Goal: Navigation & Orientation: Find specific page/section

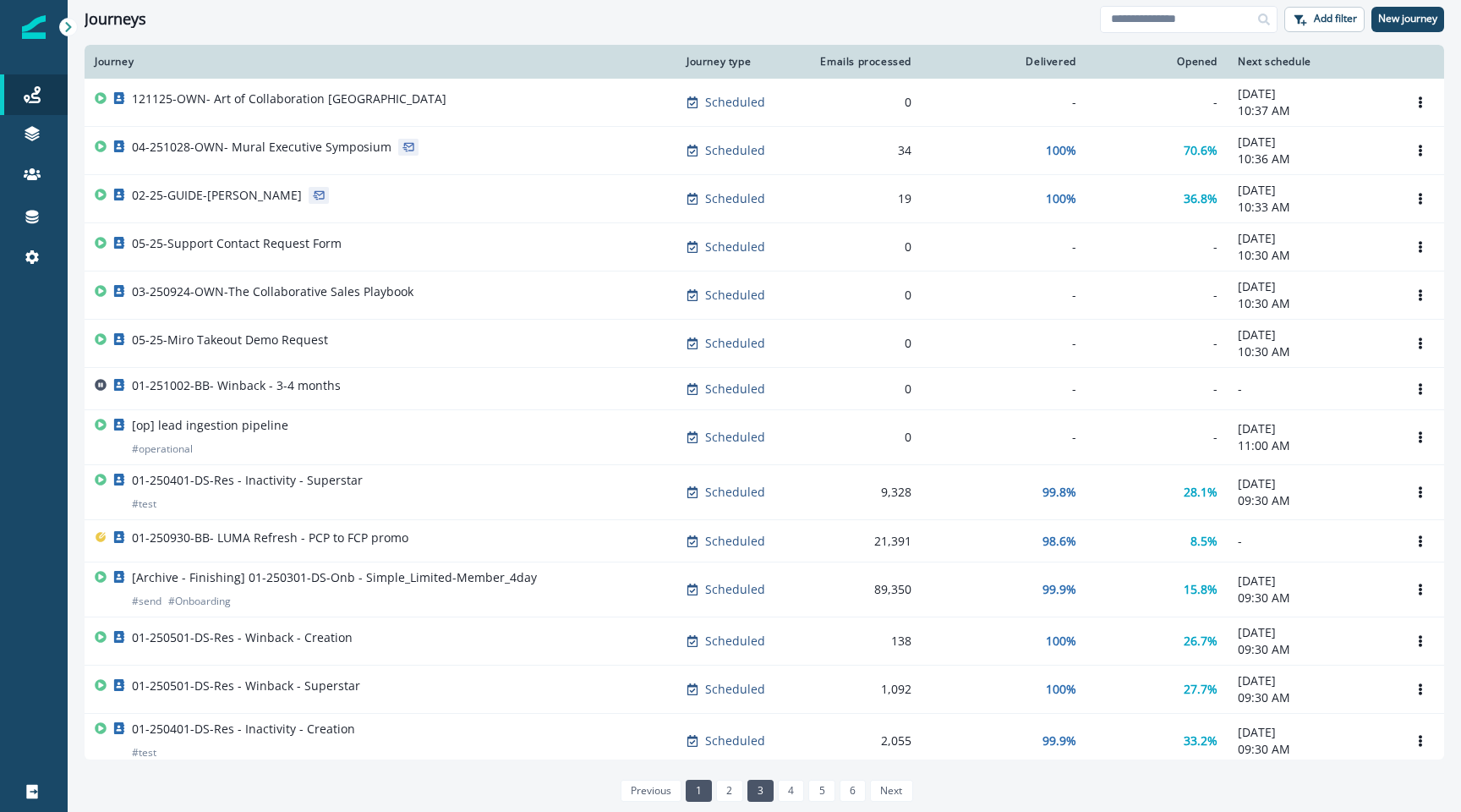
click at [767, 794] on link "3" at bounding box center [761, 790] width 27 height 22
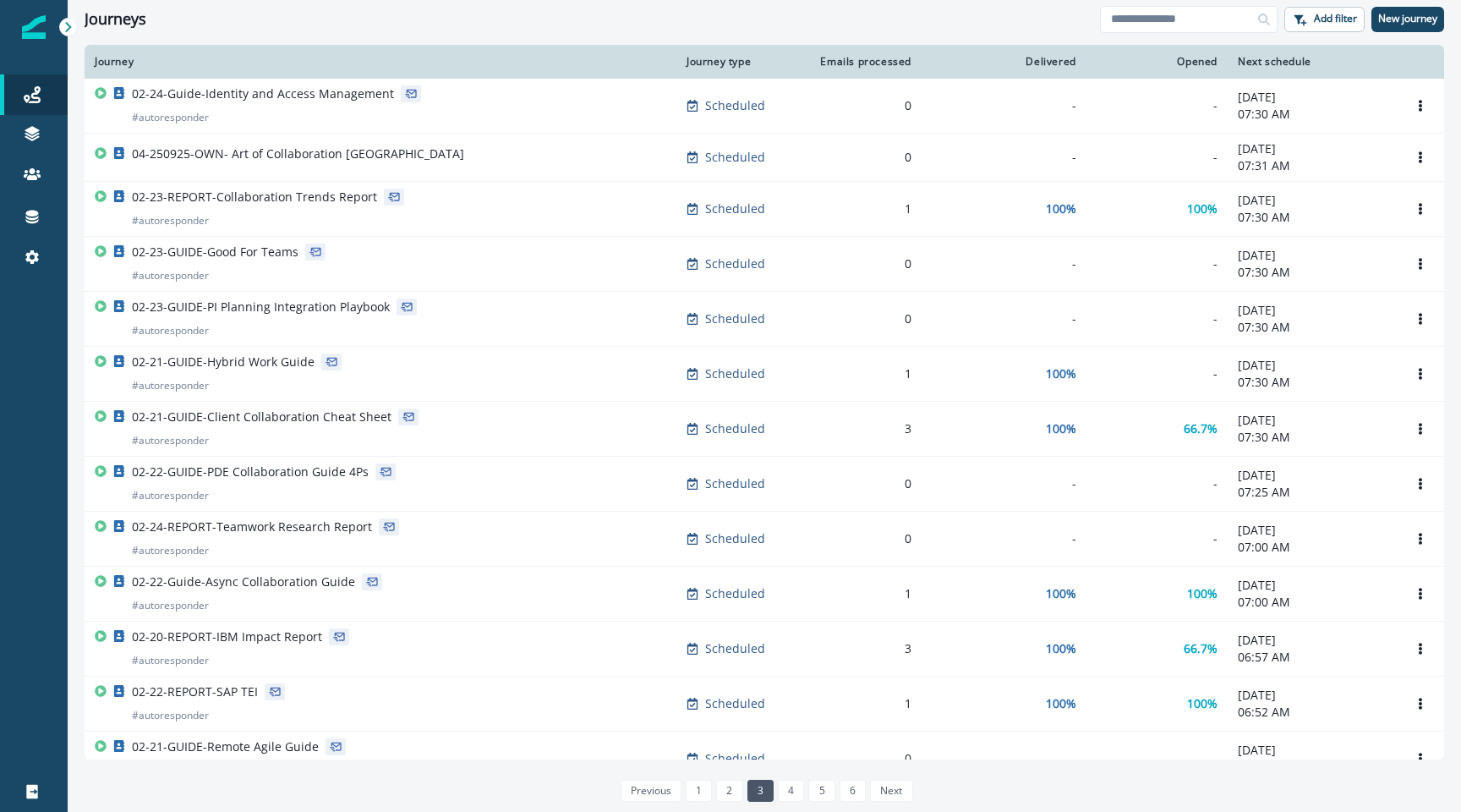
click at [866, 66] on div "Emails processed" at bounding box center [862, 62] width 98 height 14
click at [727, 790] on link "2" at bounding box center [729, 790] width 27 height 22
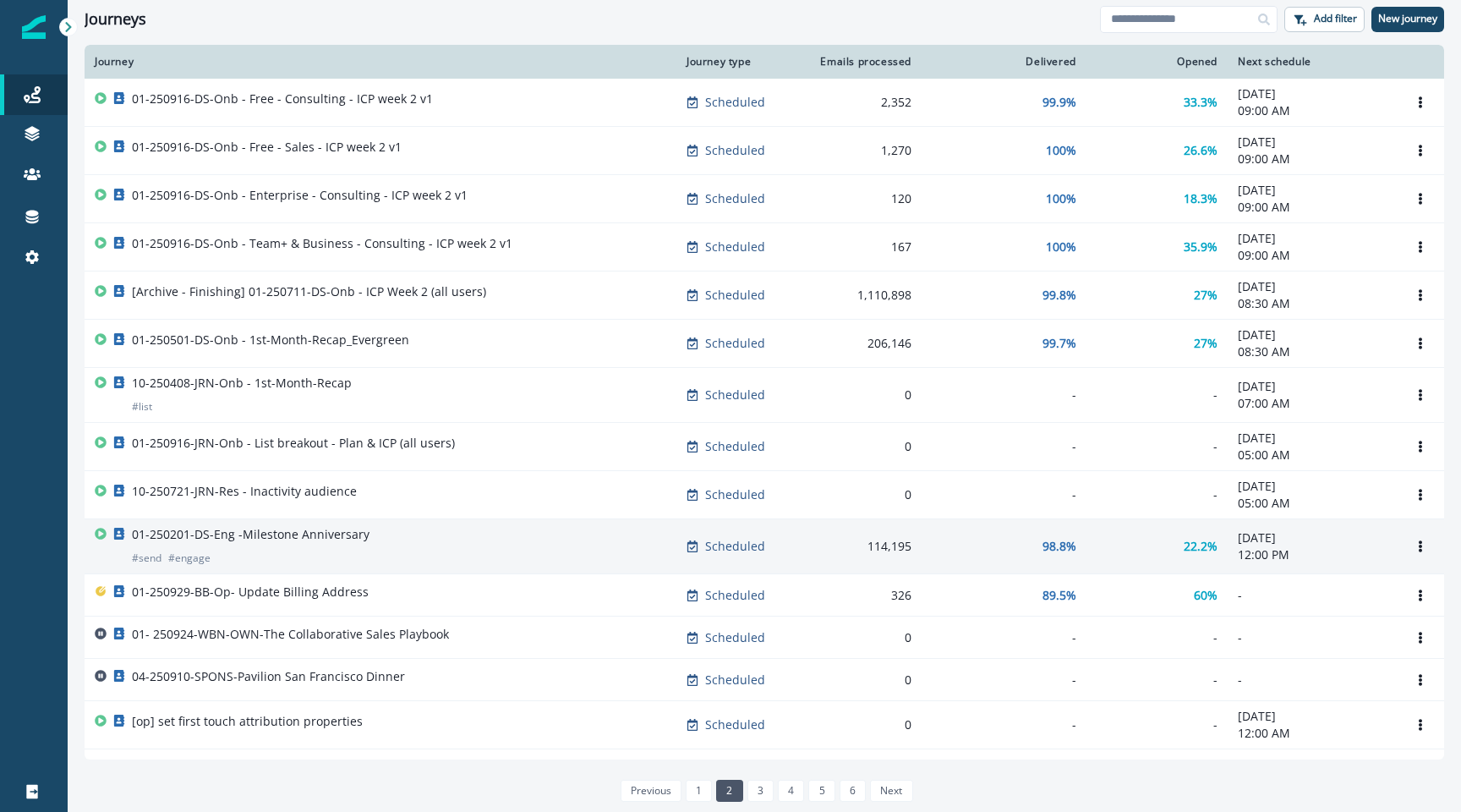
click at [285, 536] on p "01-250201-DS-Eng -Milestone Anniversary" at bounding box center [250, 534] width 237 height 17
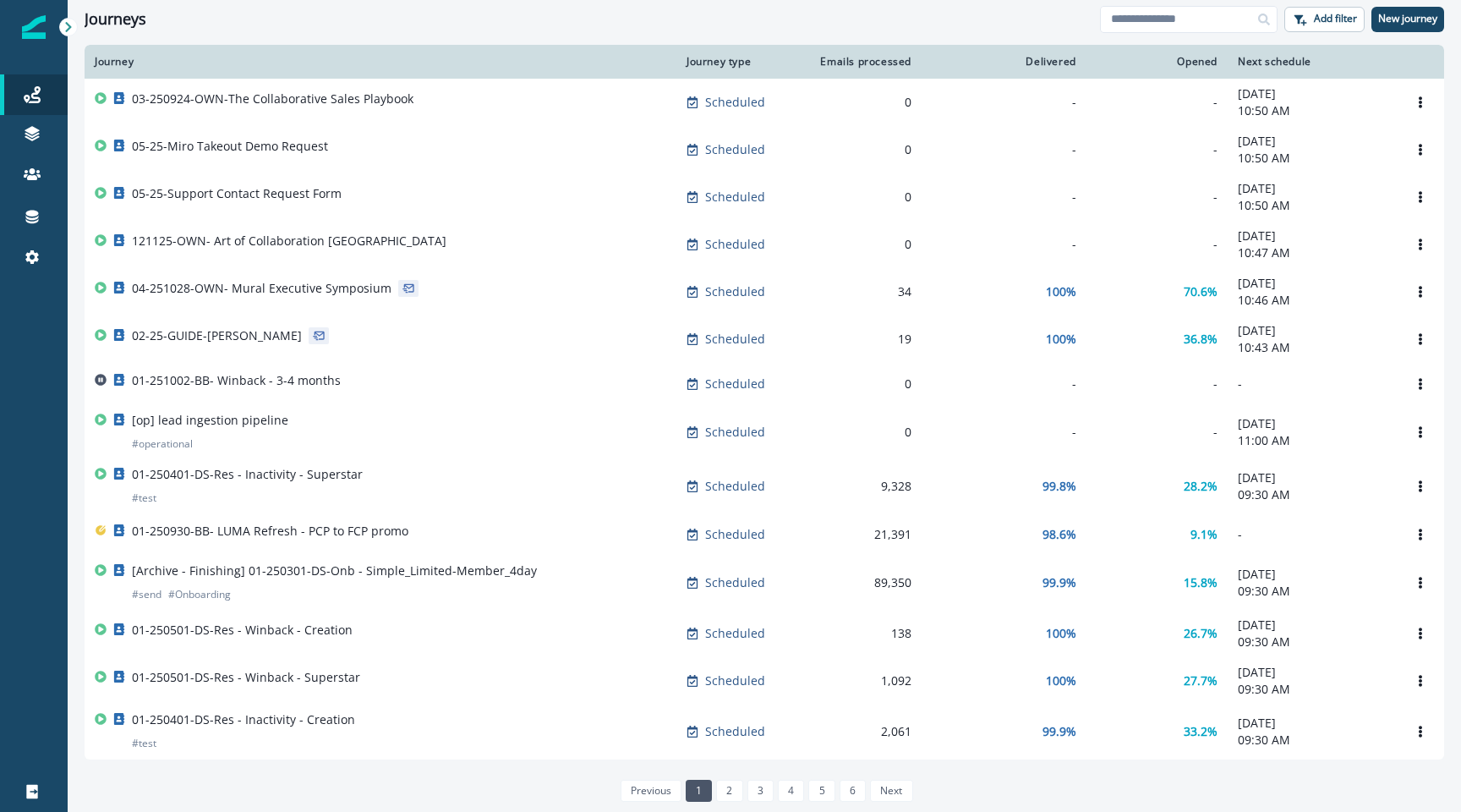
click at [68, 25] on icon at bounding box center [68, 27] width 6 height 10
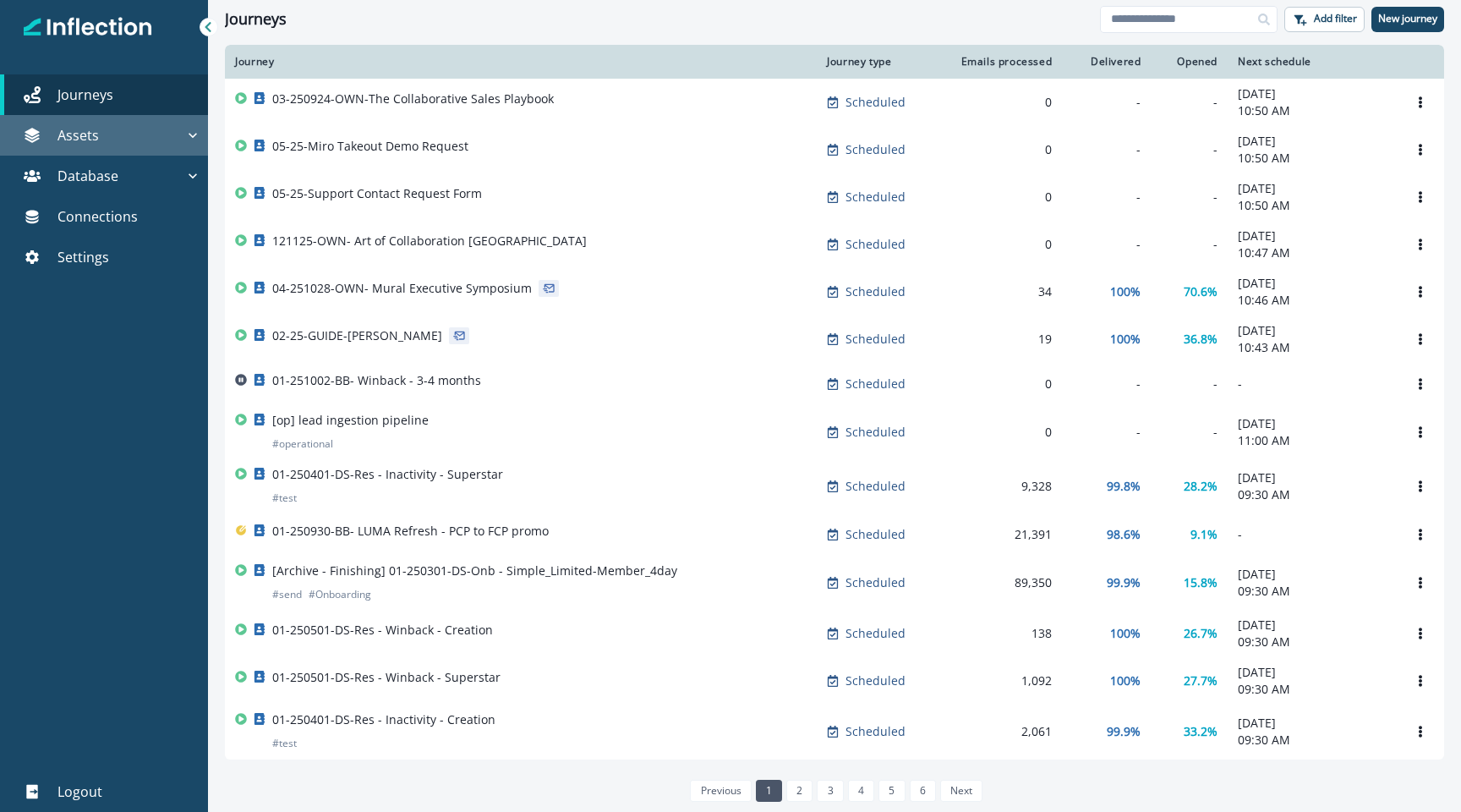
click at [192, 136] on icon "button" at bounding box center [193, 135] width 9 height 5
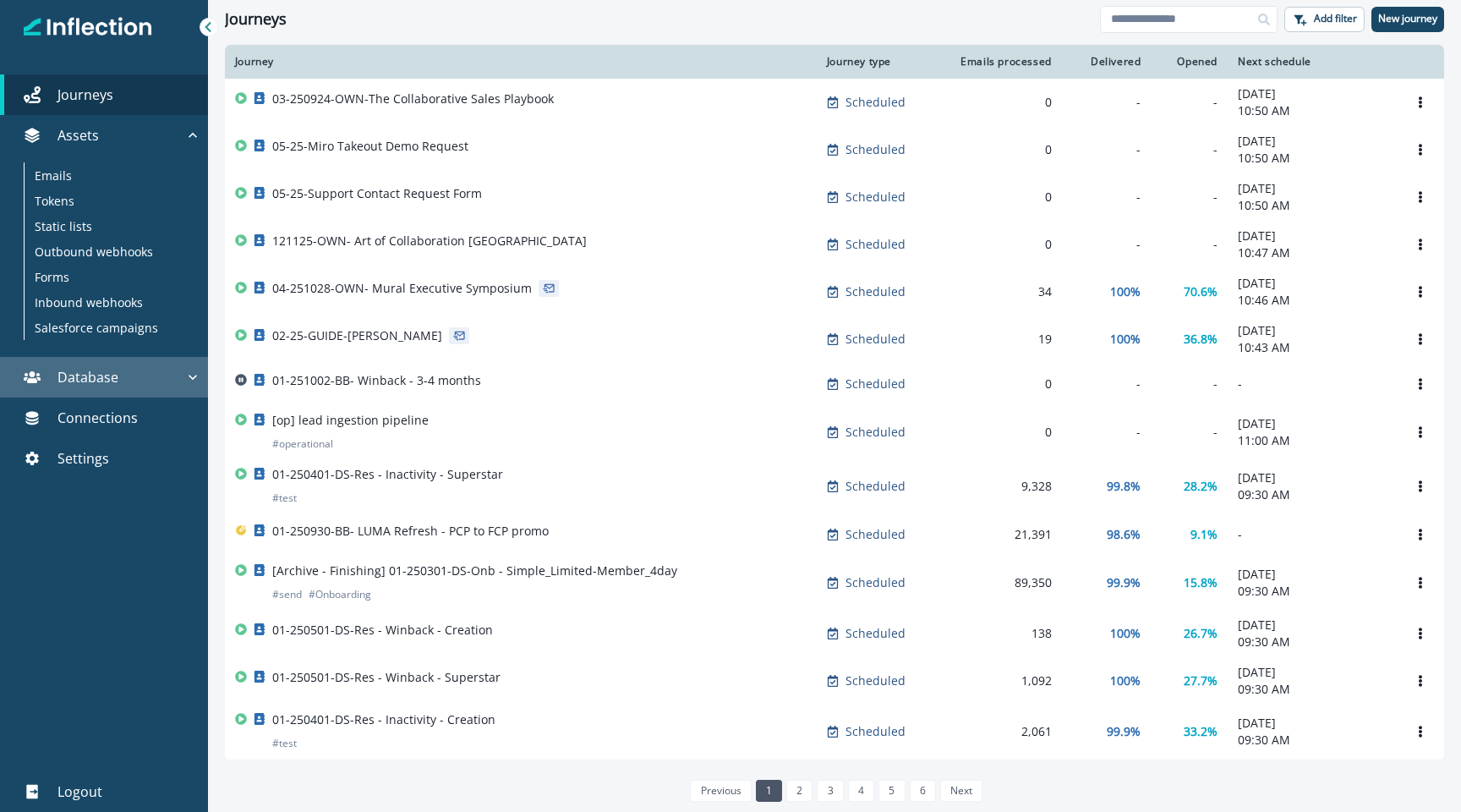
click at [190, 376] on icon "button" at bounding box center [193, 377] width 9 height 5
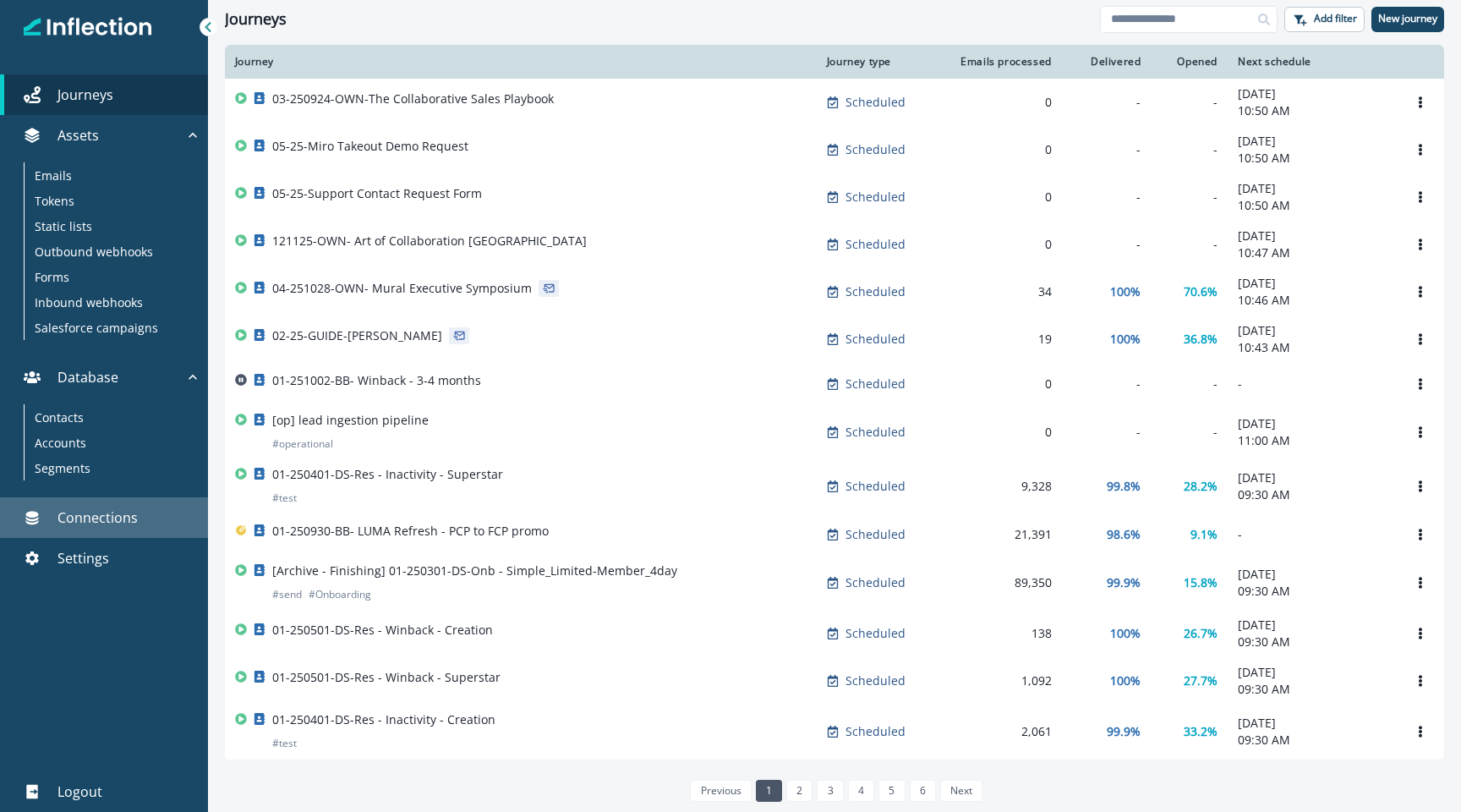
click at [141, 513] on div "Connections" at bounding box center [104, 517] width 195 height 21
